Goal: Information Seeking & Learning: Compare options

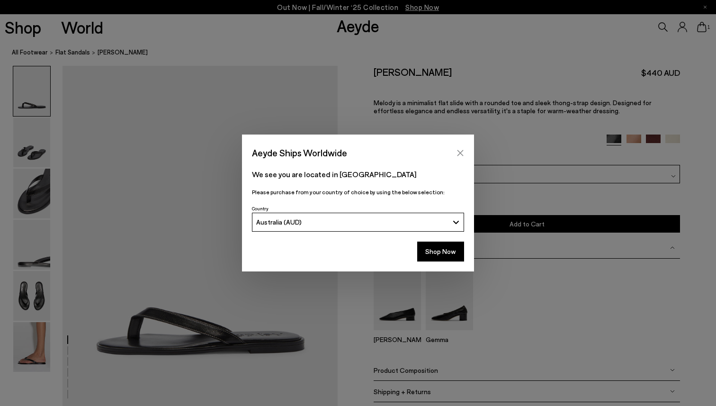
click at [460, 155] on icon "Close" at bounding box center [461, 153] width 8 height 8
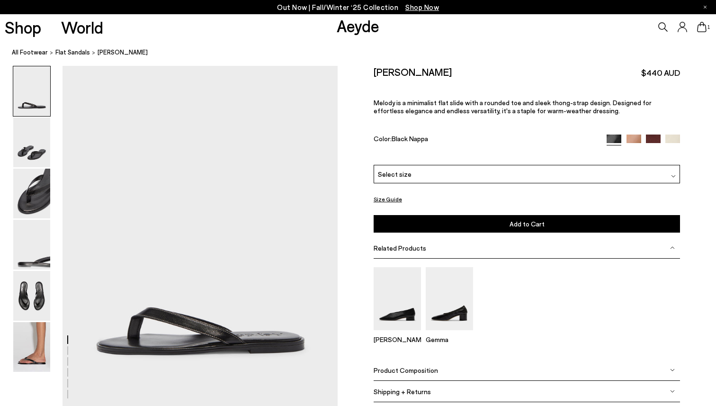
click at [614, 178] on div "Select size" at bounding box center [527, 174] width 307 height 18
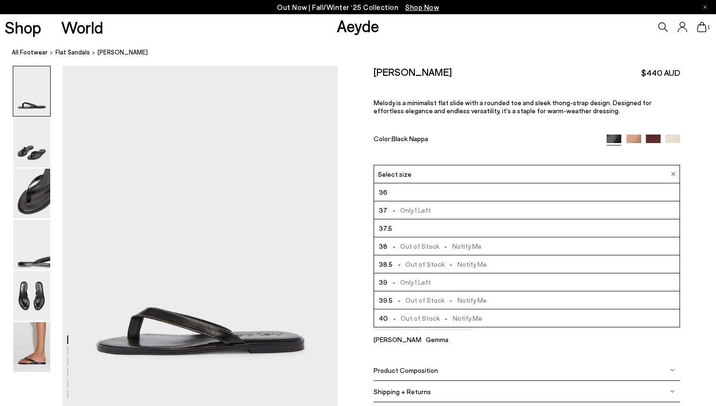
click at [613, 178] on div "Select size" at bounding box center [527, 174] width 307 height 18
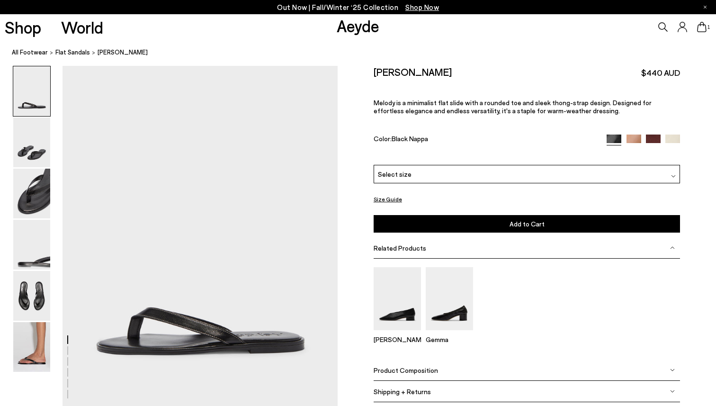
click at [633, 136] on img at bounding box center [634, 142] width 15 height 15
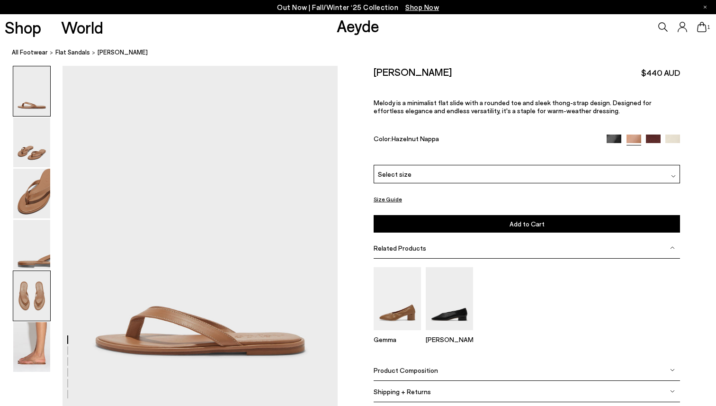
click at [35, 300] on img at bounding box center [31, 296] width 37 height 50
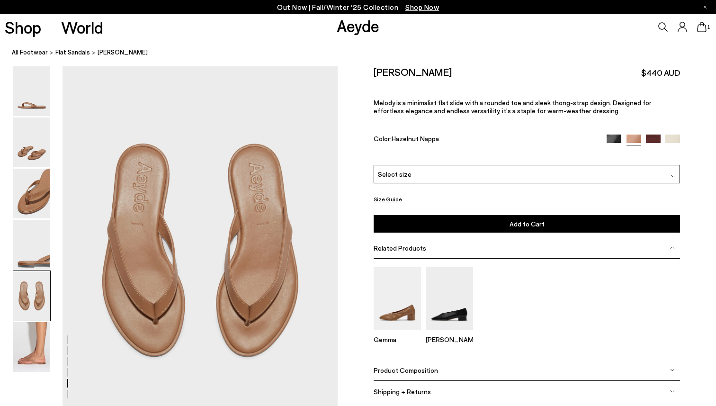
scroll to position [1448, 0]
click at [672, 138] on img at bounding box center [672, 141] width 15 height 15
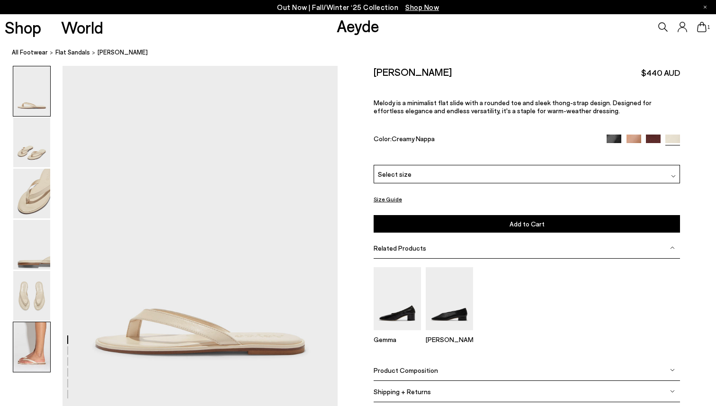
click at [32, 362] on img at bounding box center [31, 347] width 37 height 50
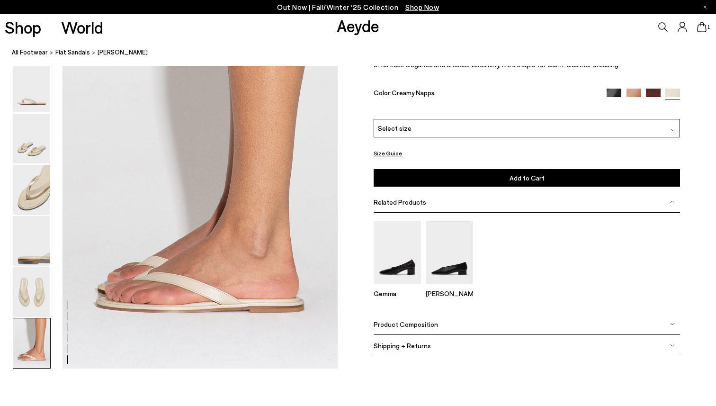
scroll to position [1881, 0]
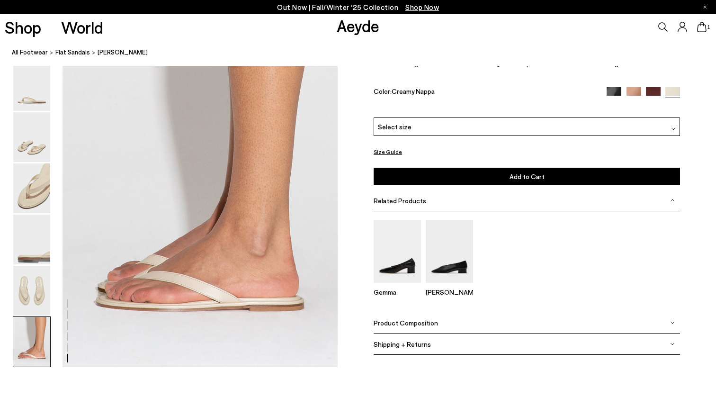
click at [653, 94] on img at bounding box center [653, 94] width 15 height 15
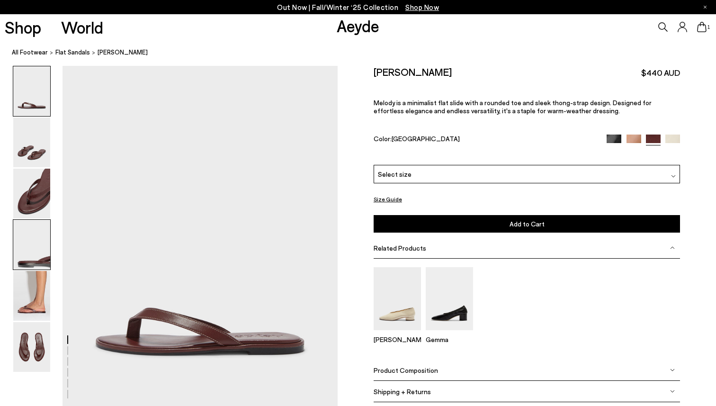
click at [26, 262] on img at bounding box center [31, 245] width 37 height 50
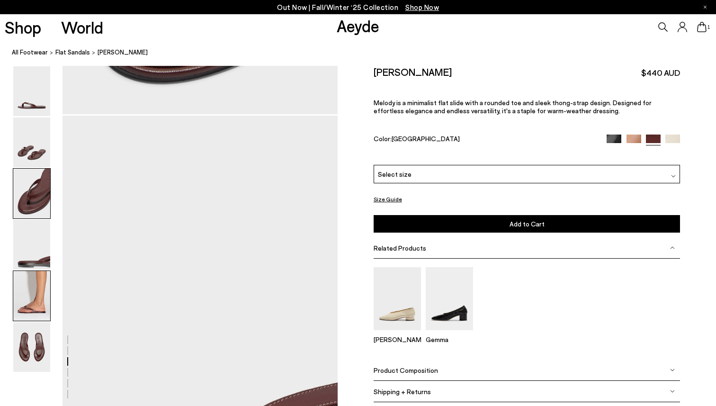
click at [30, 289] on img at bounding box center [31, 296] width 37 height 50
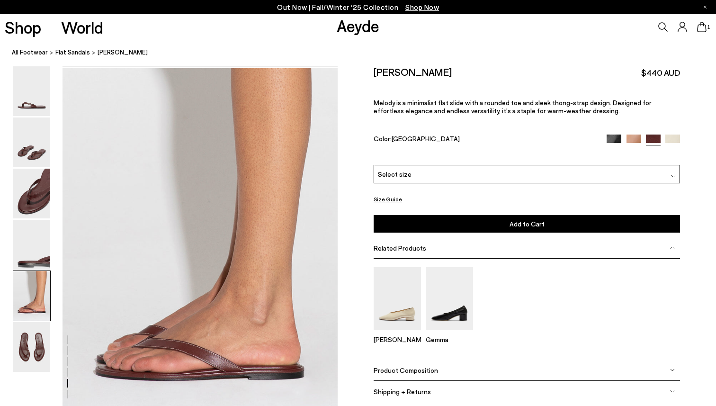
scroll to position [1448, 0]
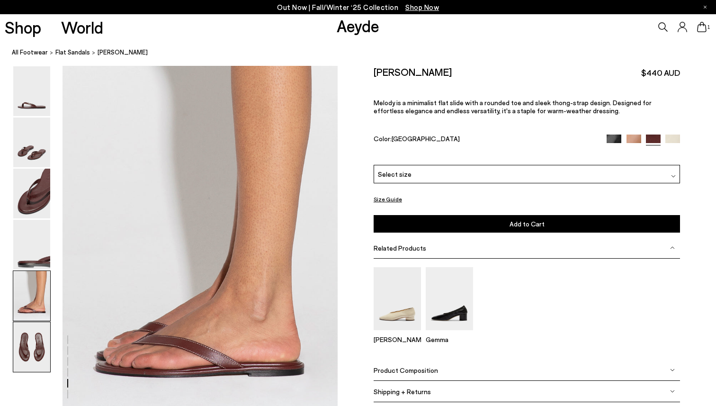
click at [27, 347] on img at bounding box center [31, 347] width 37 height 50
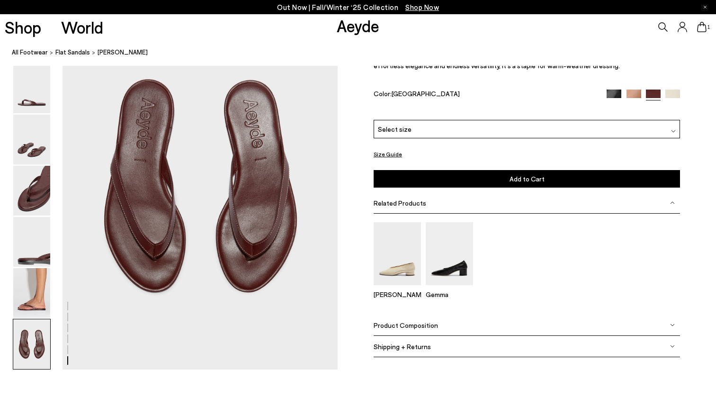
scroll to position [1881, 0]
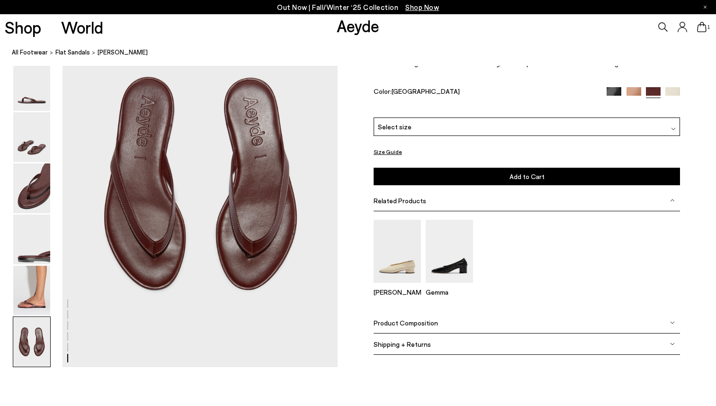
click at [435, 129] on div "Select size" at bounding box center [527, 126] width 307 height 18
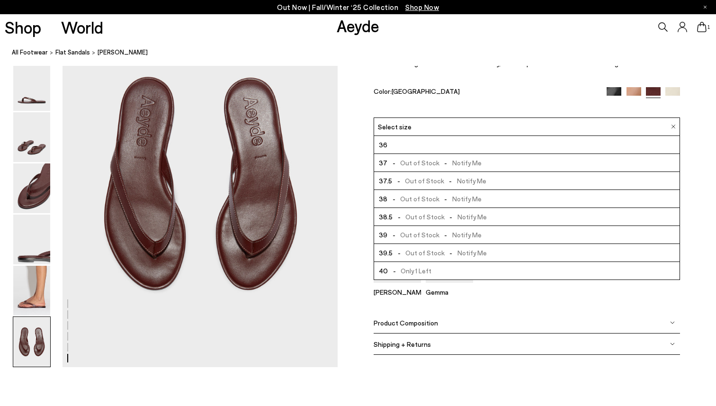
click at [451, 98] on div "Melody Leather Thong Sandal $440 AUD Melody is a minimalist flat slide with a r…" at bounding box center [527, 67] width 307 height 99
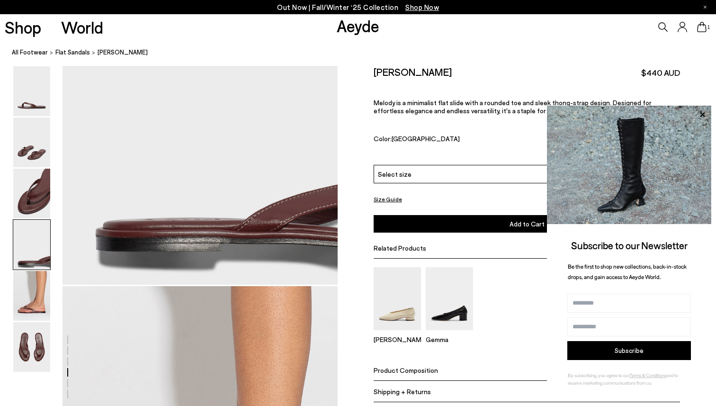
scroll to position [1225, 0]
